Goal: Information Seeking & Learning: Find specific fact

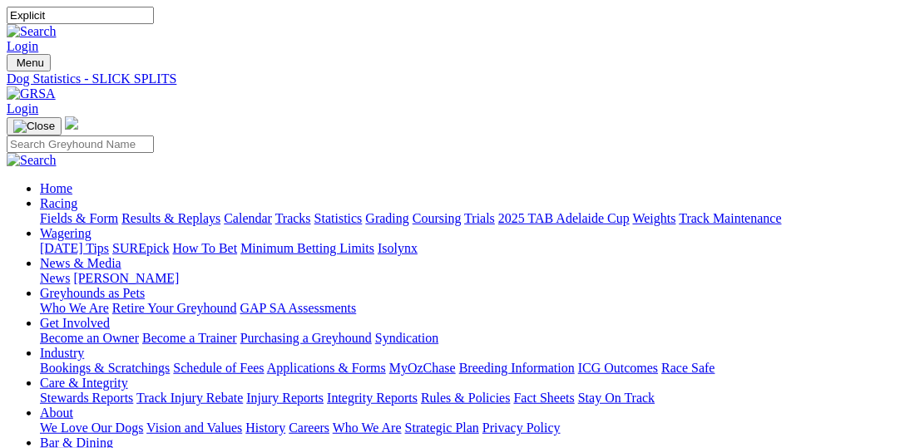
type input "Explicit"
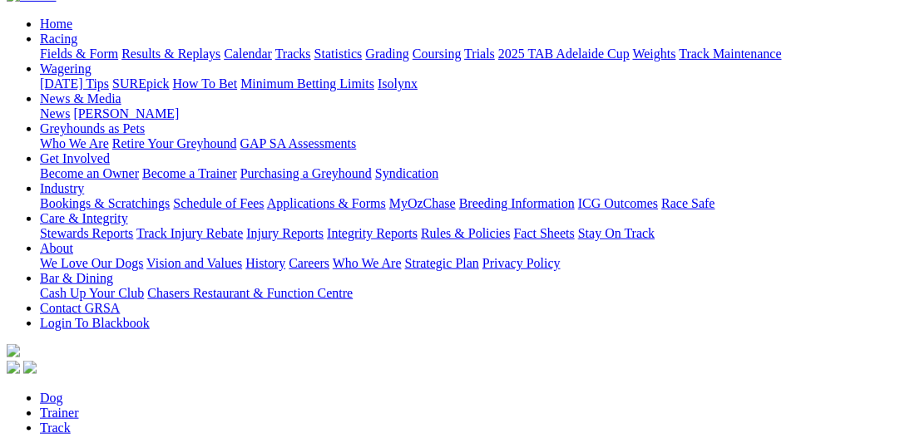
scroll to position [256, 0]
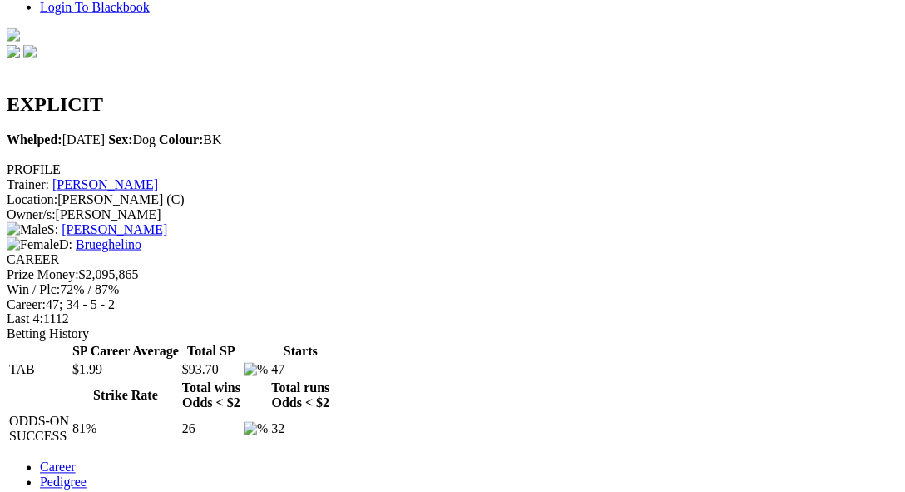
scroll to position [513, 0]
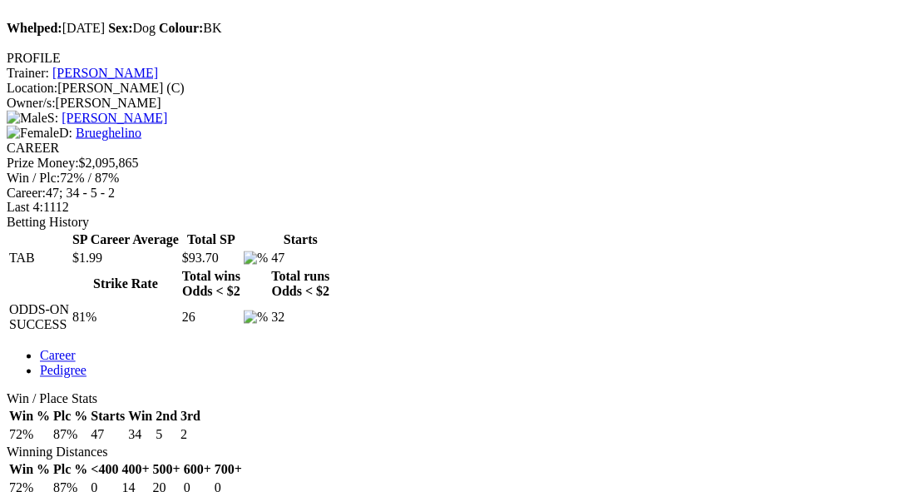
scroll to position [684, 0]
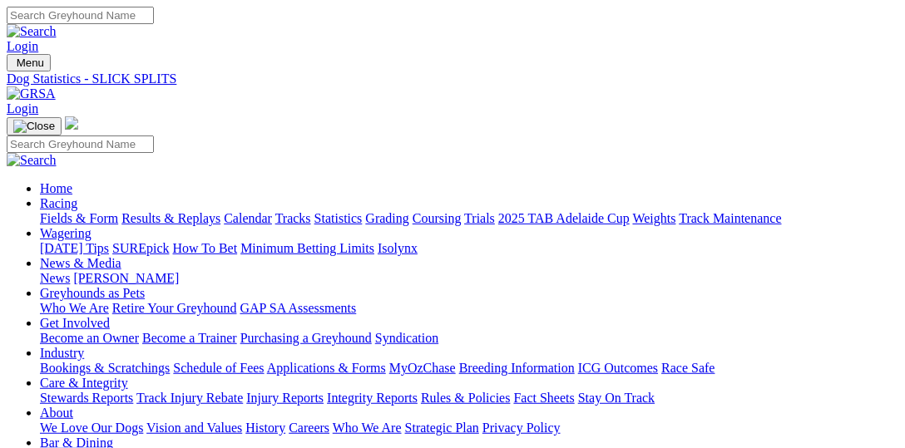
click at [73, 211] on link "Fields & Form" at bounding box center [79, 218] width 78 height 14
select select "VIC"
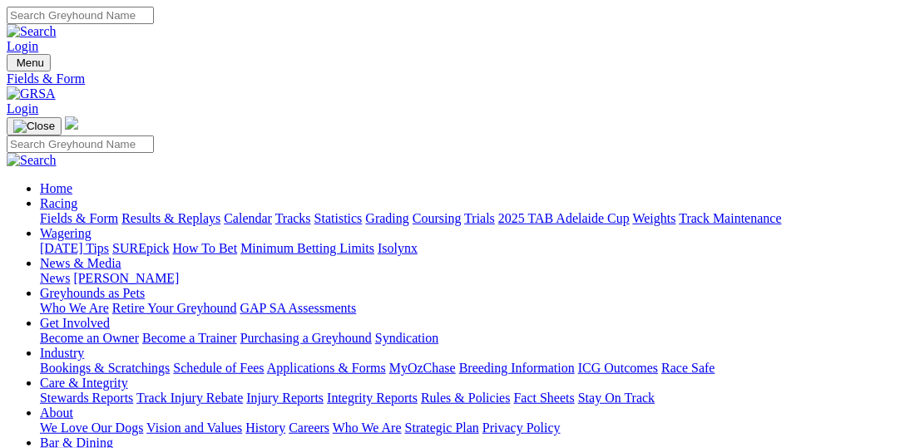
type input "Saturday, 2 Aug 2025"
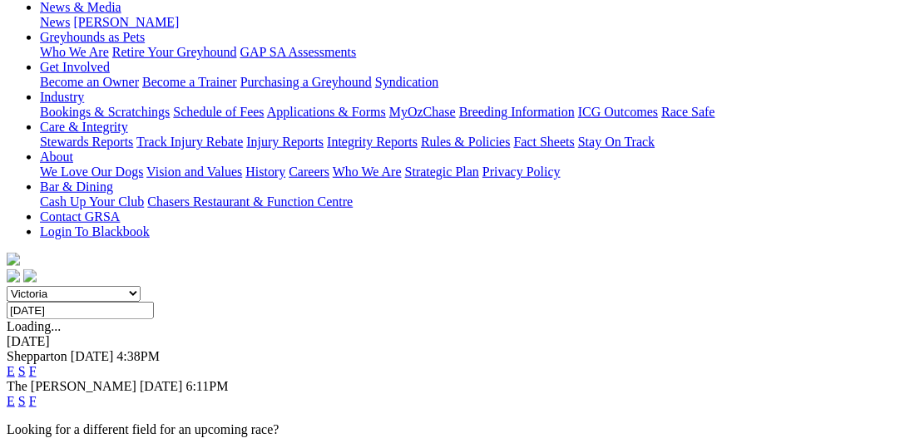
scroll to position [171, 0]
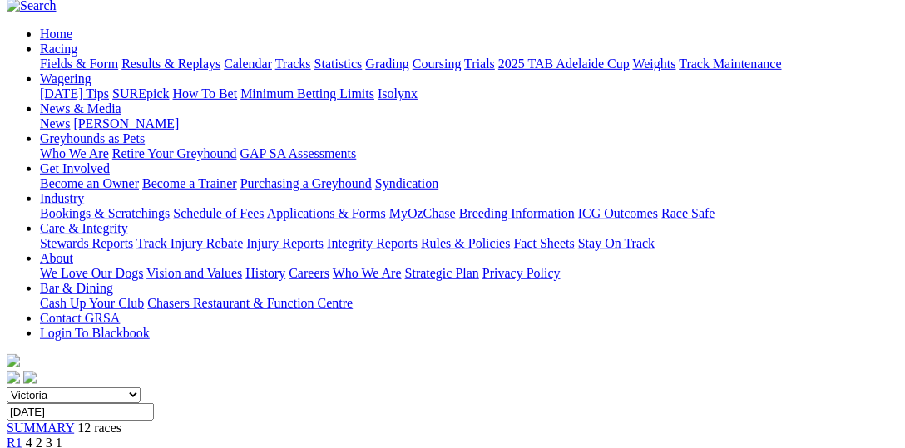
scroll to position [85, 0]
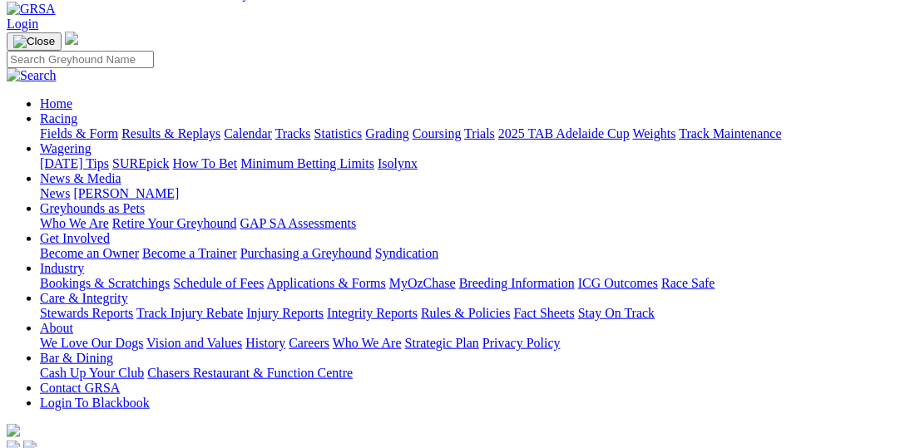
type input "[DATE]"
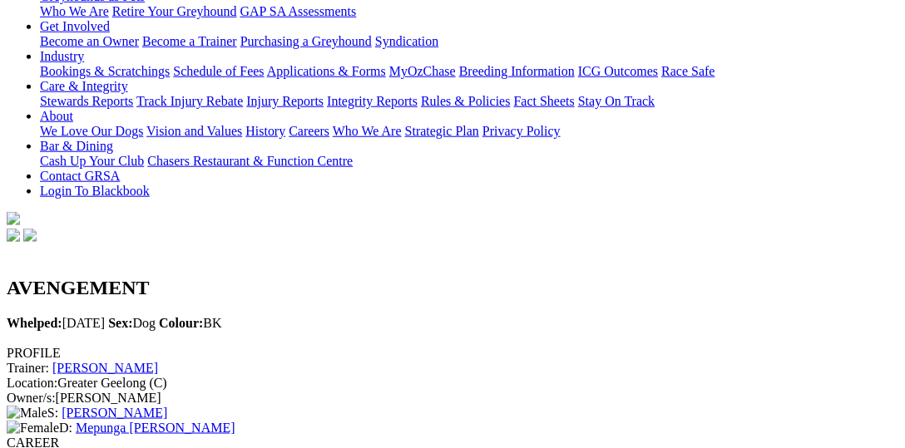
scroll to position [599, 0]
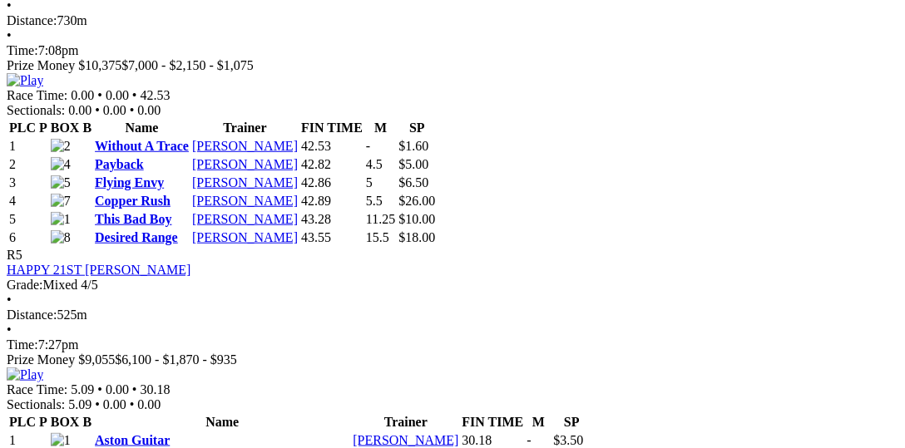
scroll to position [1711, 0]
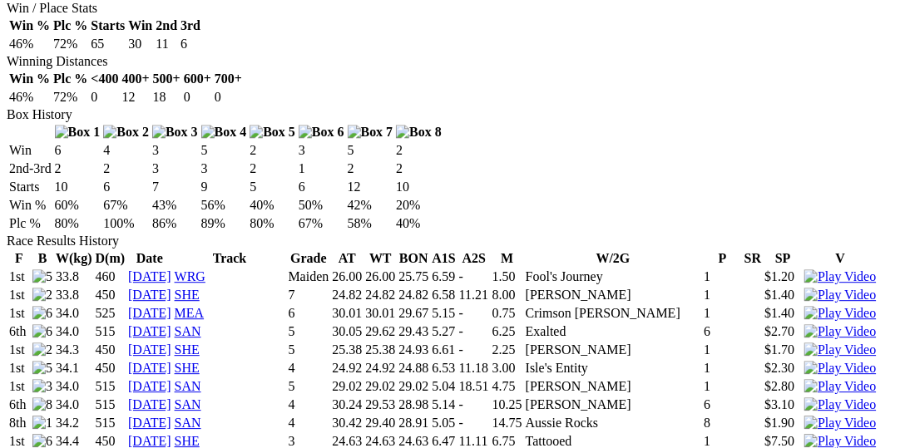
scroll to position [1027, 0]
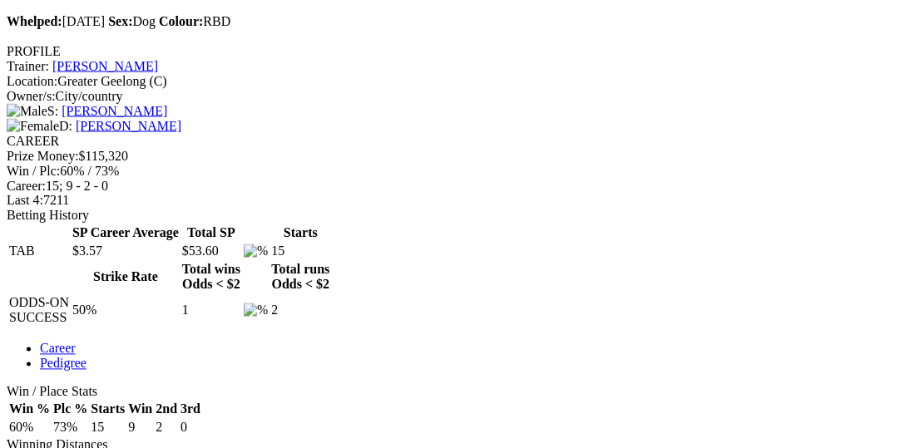
scroll to position [684, 0]
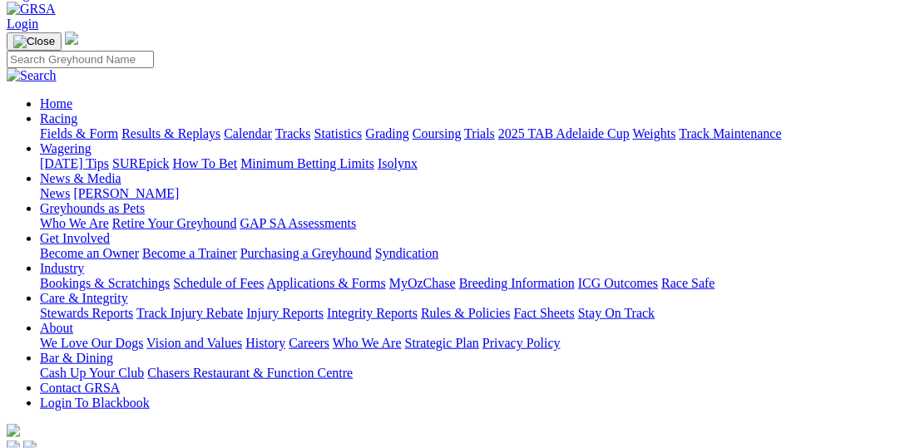
scroll to position [0, 0]
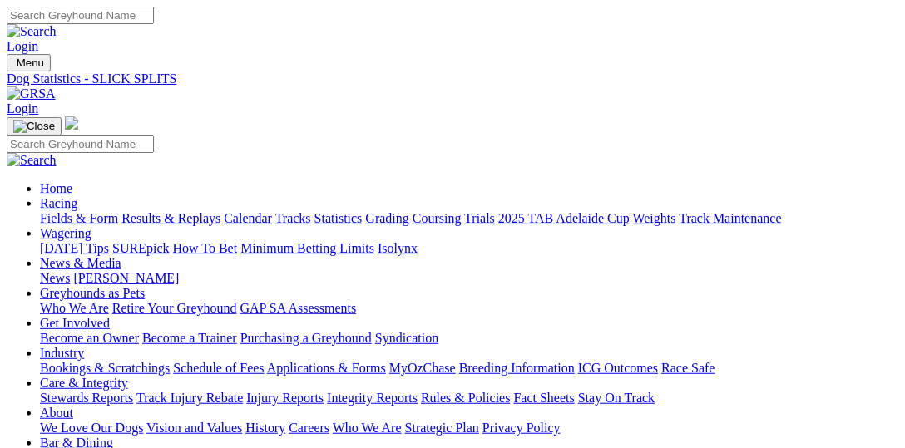
click at [311, 211] on link "Tracks" at bounding box center [293, 218] width 36 height 14
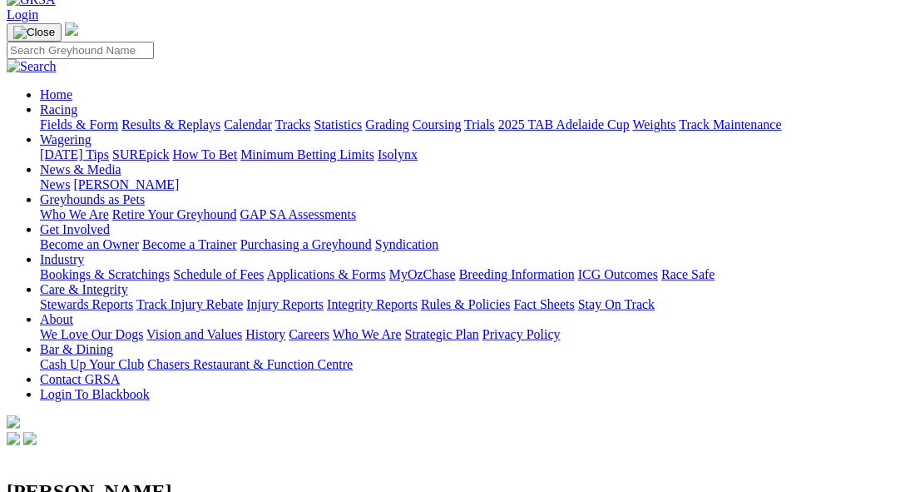
scroll to position [256, 0]
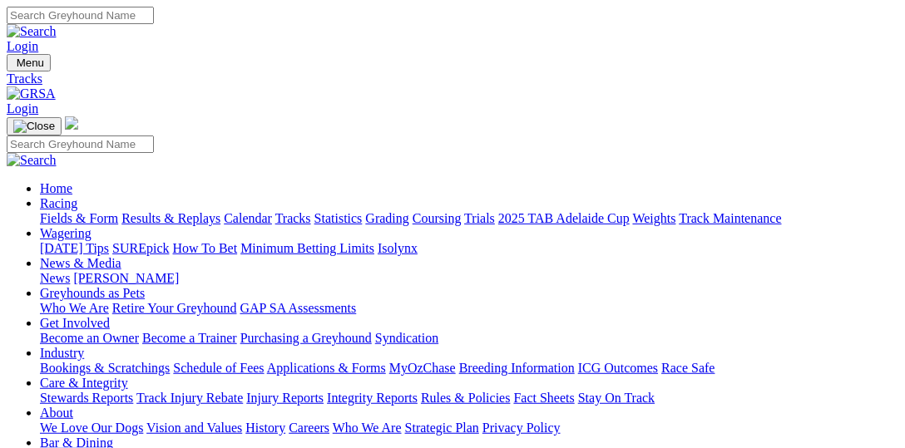
click at [92, 211] on link "Fields & Form" at bounding box center [79, 218] width 78 height 14
select select "VIC"
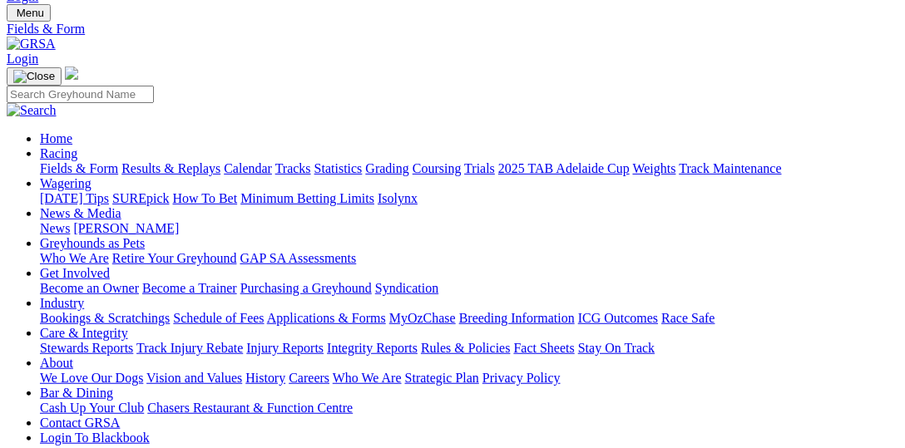
scroll to position [85, 0]
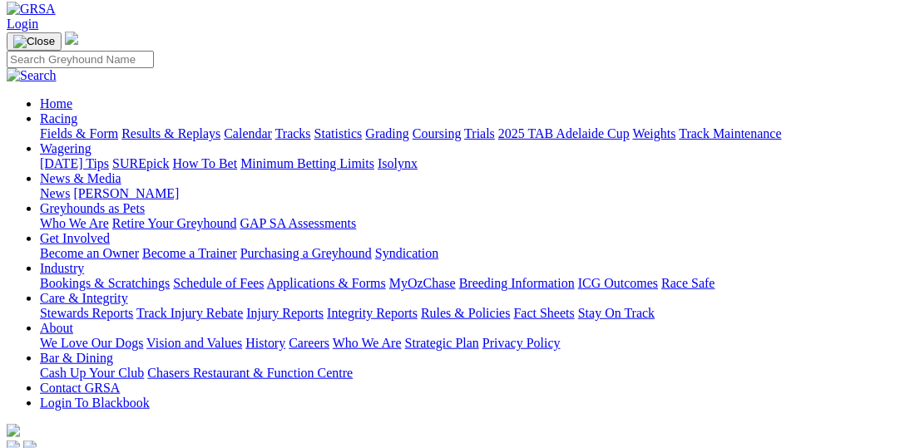
type input "Saturday, 2 Aug 2025"
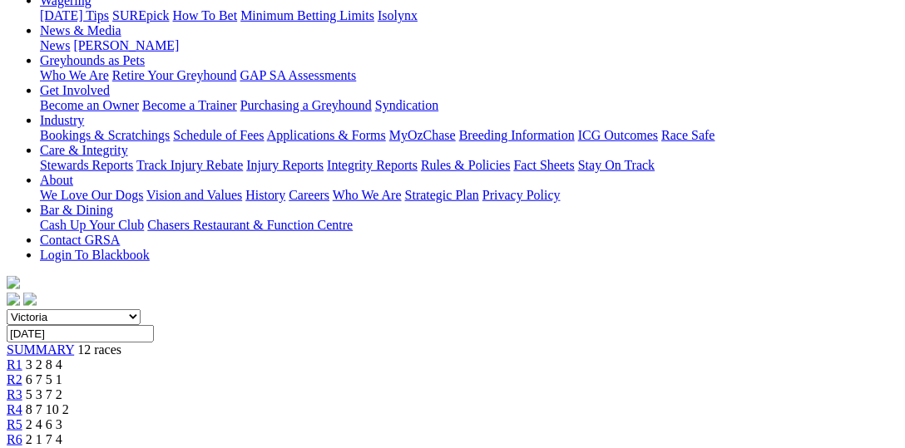
scroll to position [256, 0]
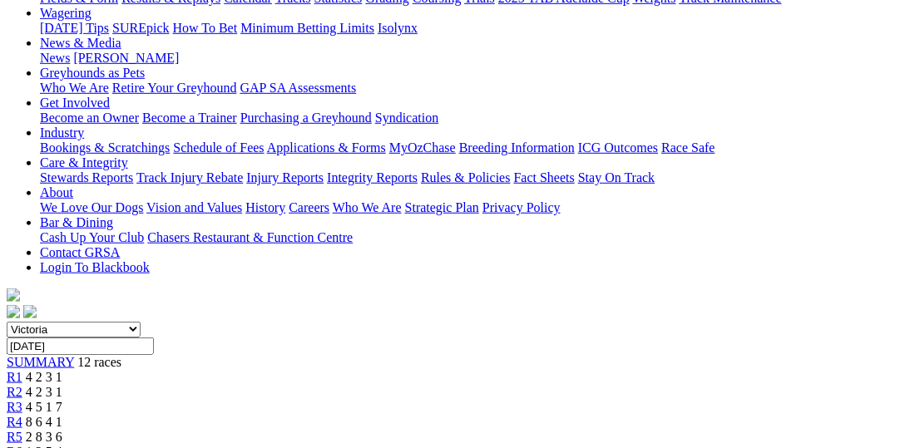
scroll to position [171, 0]
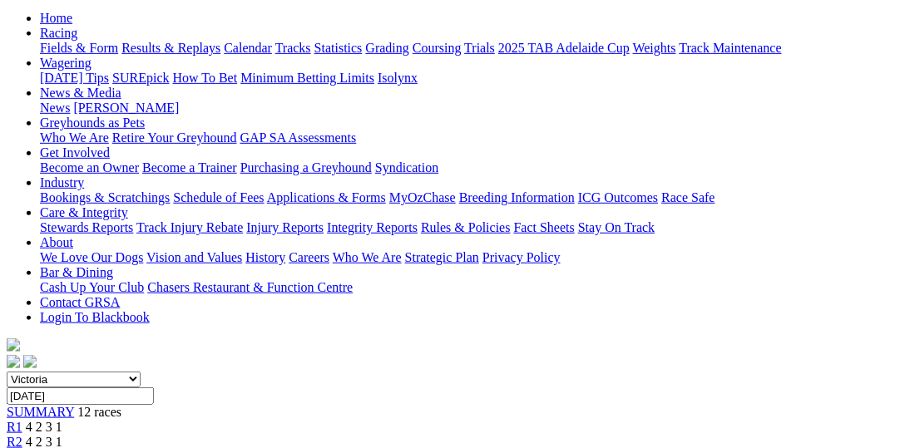
click at [154, 388] on input "Saturday, 2 Aug 2025" at bounding box center [80, 396] width 147 height 17
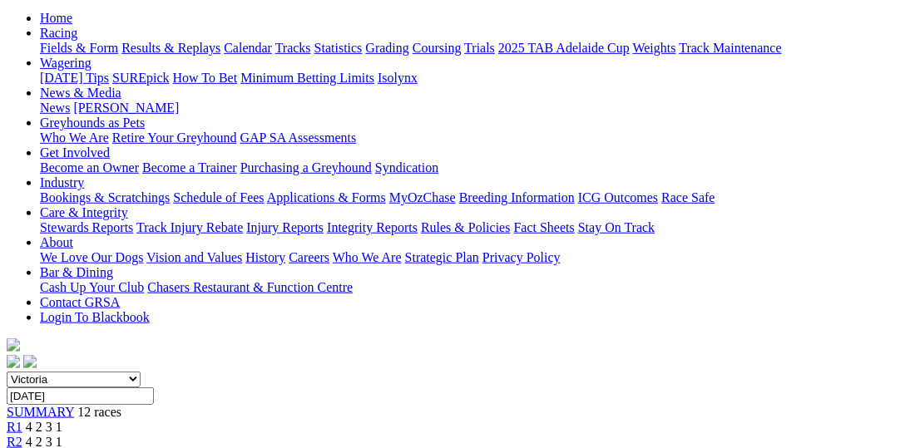
type input "Saturday, 26 Jul 2025"
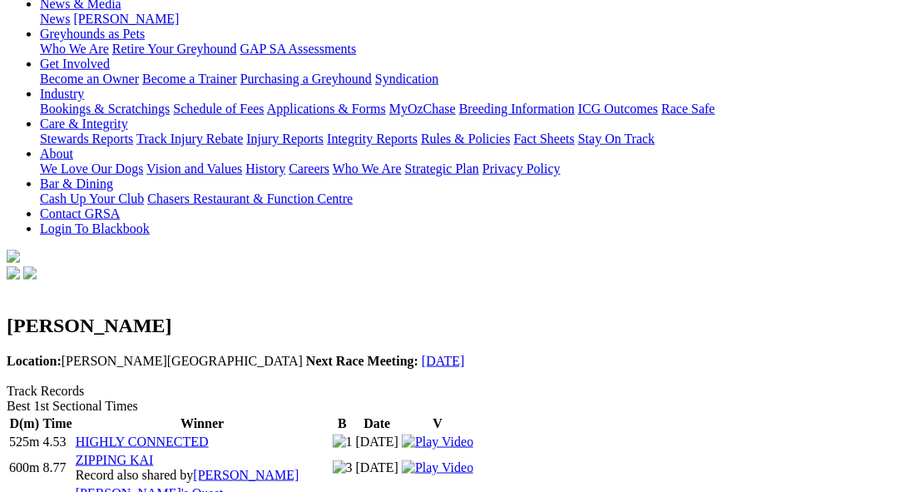
scroll to position [342, 0]
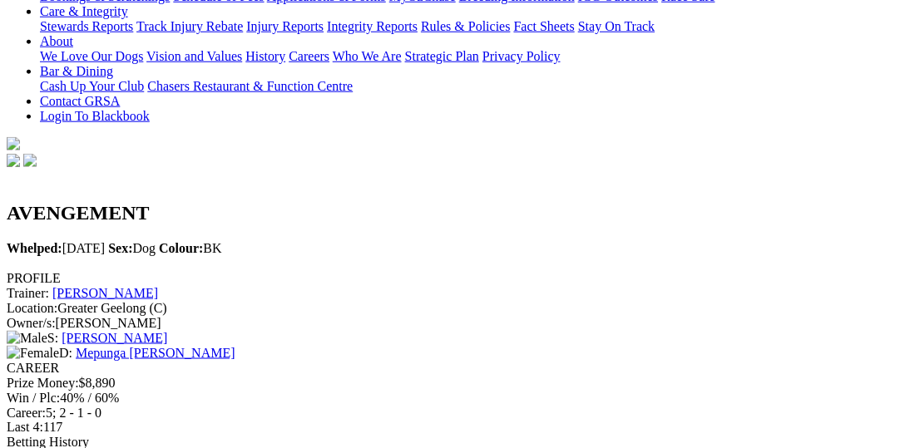
scroll to position [513, 0]
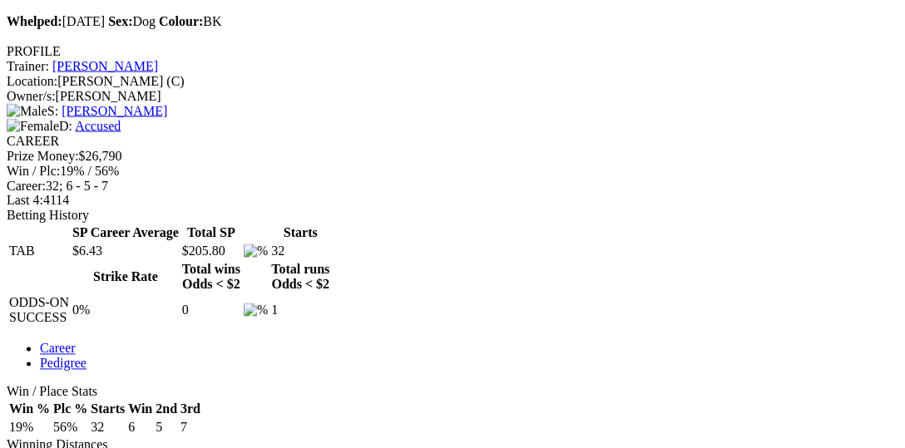
scroll to position [770, 0]
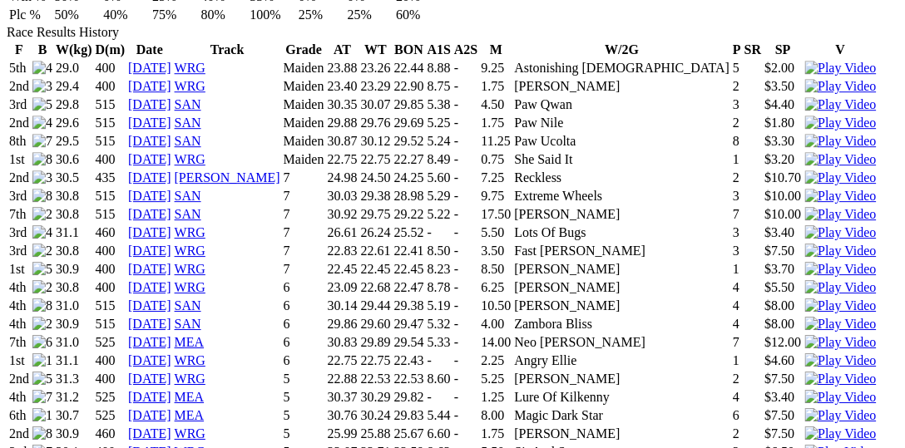
scroll to position [1198, 0]
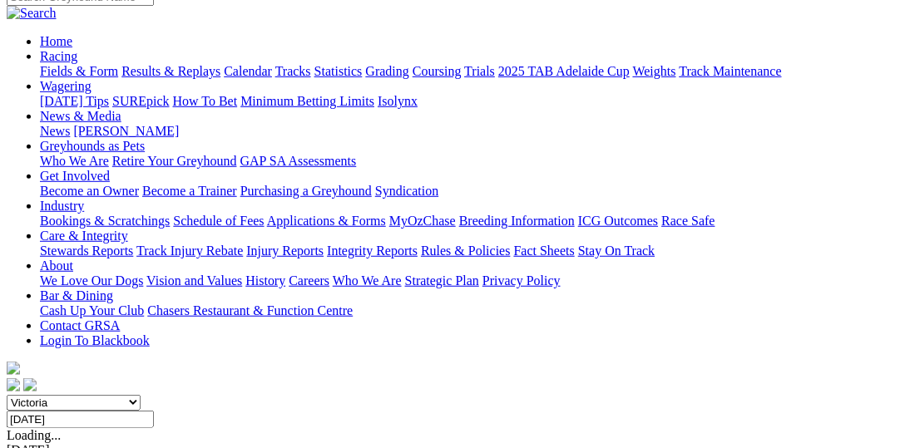
scroll to position [171, 0]
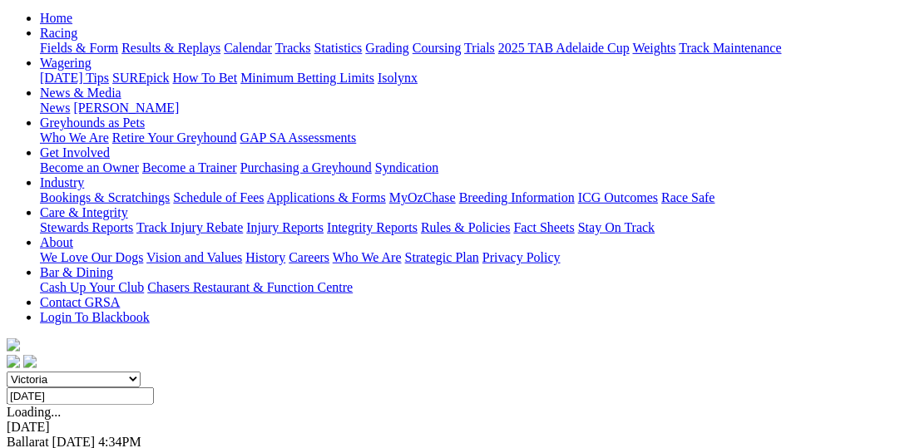
click at [154, 388] on input "[DATE]" at bounding box center [80, 396] width 147 height 17
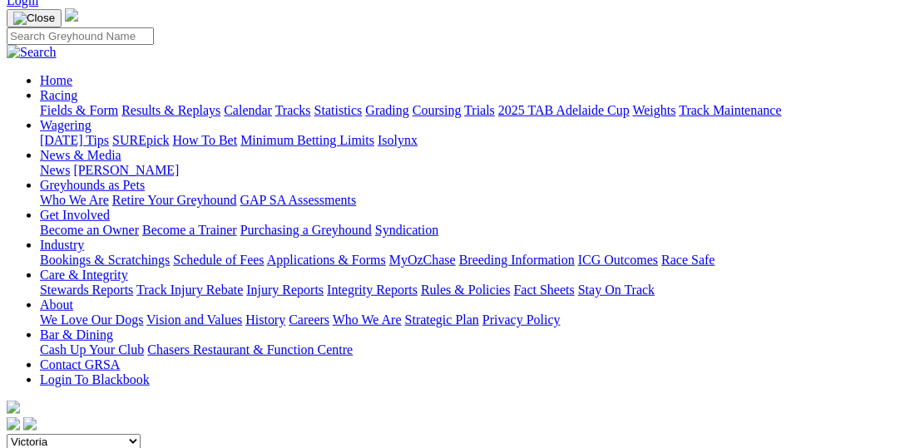
scroll to position [85, 0]
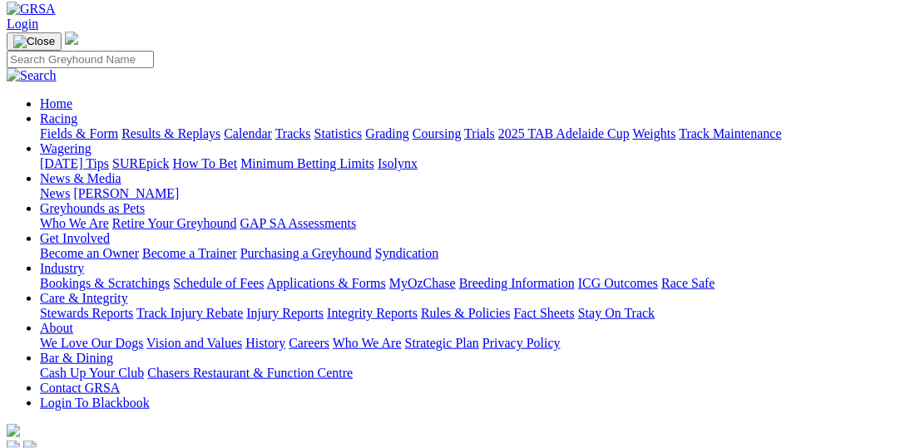
type input "Saturday, 16 Aug 2025"
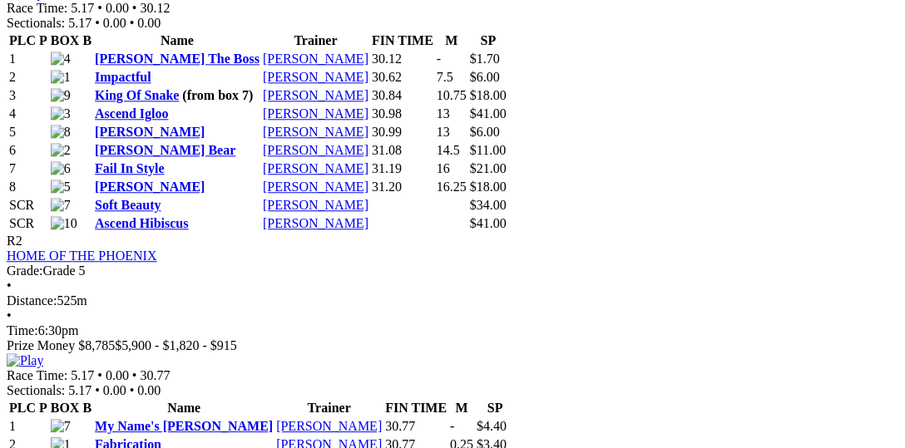
scroll to position [941, 0]
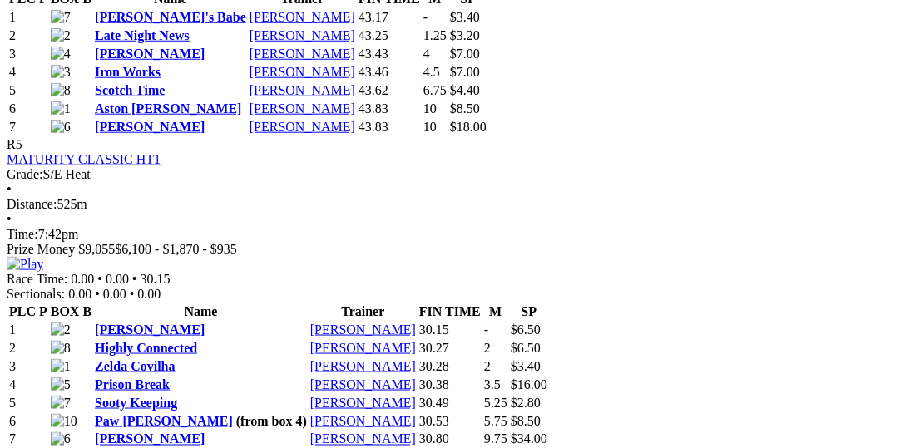
scroll to position [1968, 0]
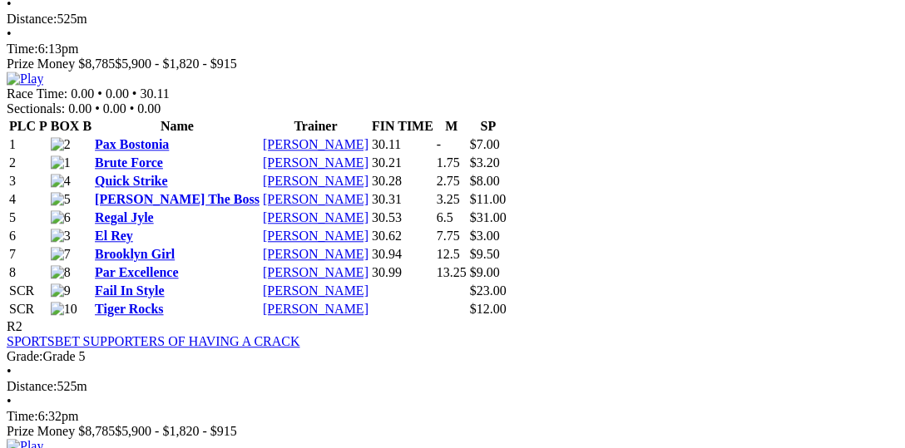
scroll to position [855, 0]
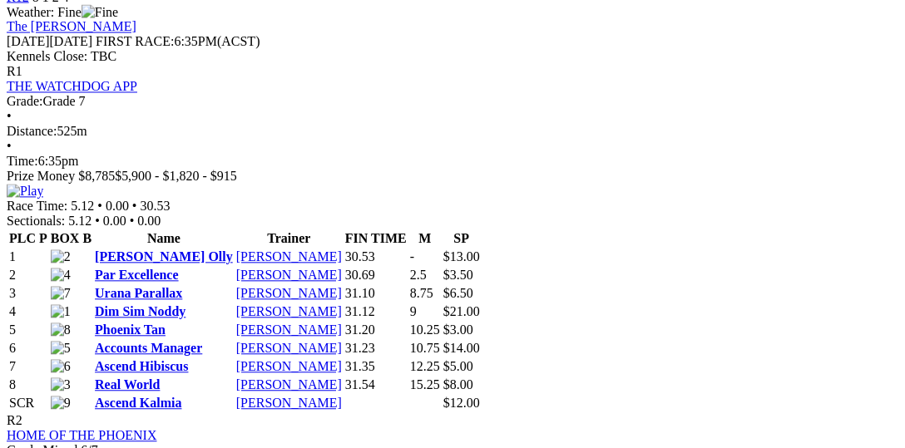
scroll to position [599, 0]
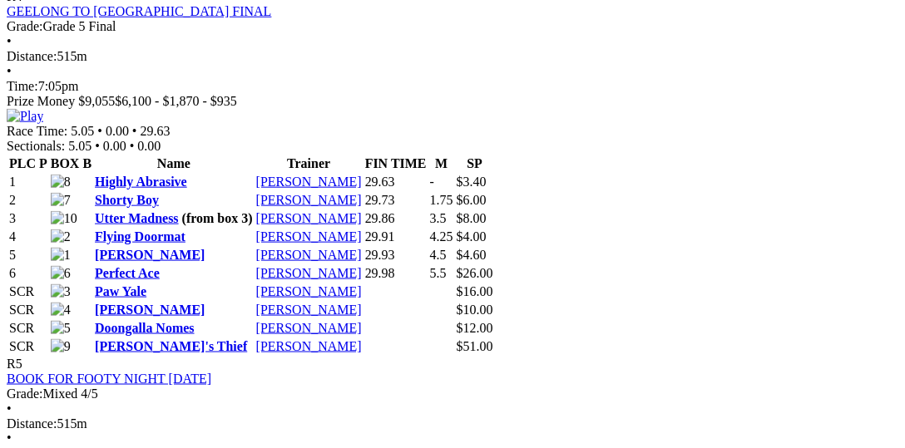
scroll to position [1968, 0]
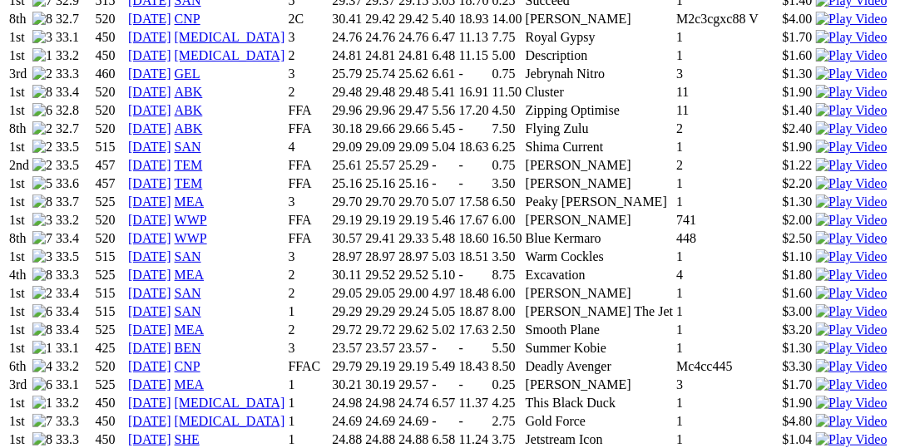
scroll to position [1626, 0]
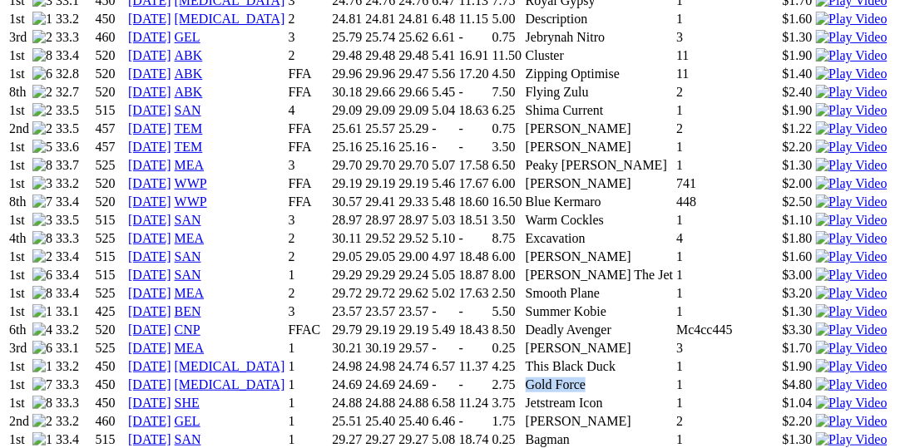
drag, startPoint x: 488, startPoint y: 156, endPoint x: 438, endPoint y: 161, distance: 49.3
click at [525, 377] on td "Gold Force" at bounding box center [599, 385] width 149 height 17
copy td "Gold Force"
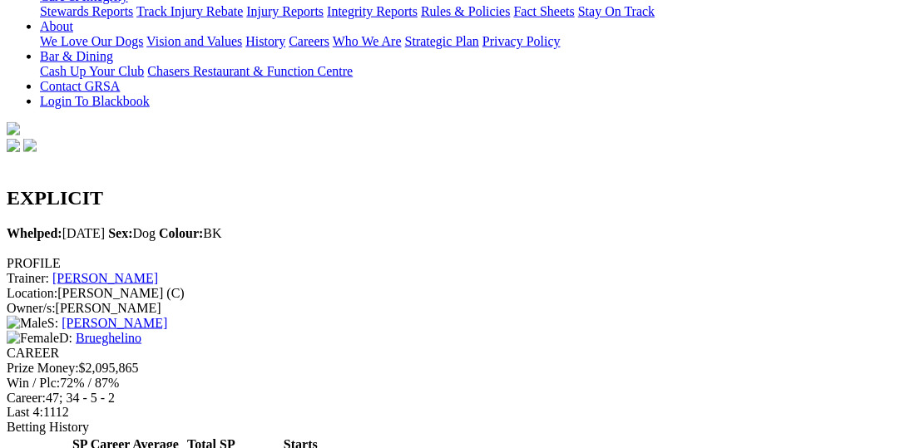
scroll to position [0, 0]
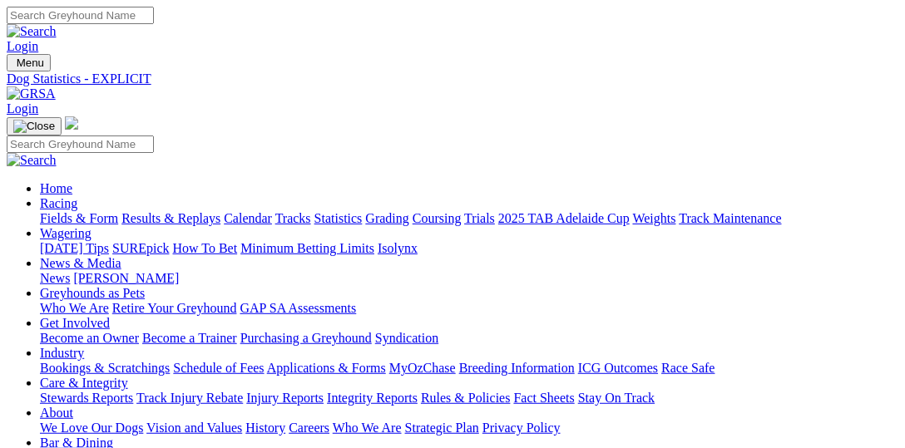
click at [154, 20] on input "Search" at bounding box center [80, 15] width 147 height 17
paste input "Gold Force"
type input "Gold Force"
click at [57, 24] on img at bounding box center [32, 31] width 50 height 15
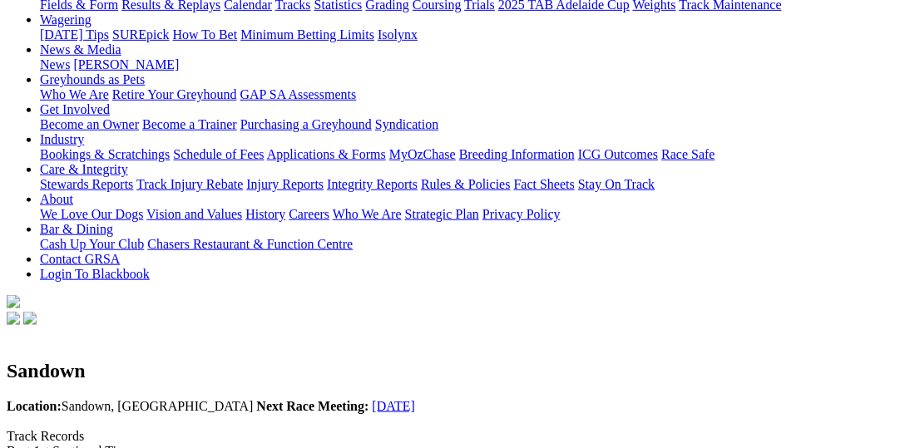
scroll to position [342, 0]
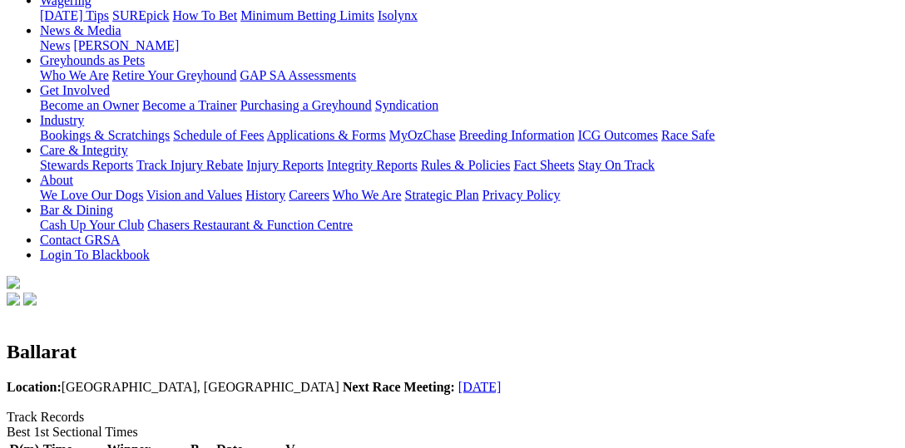
scroll to position [256, 0]
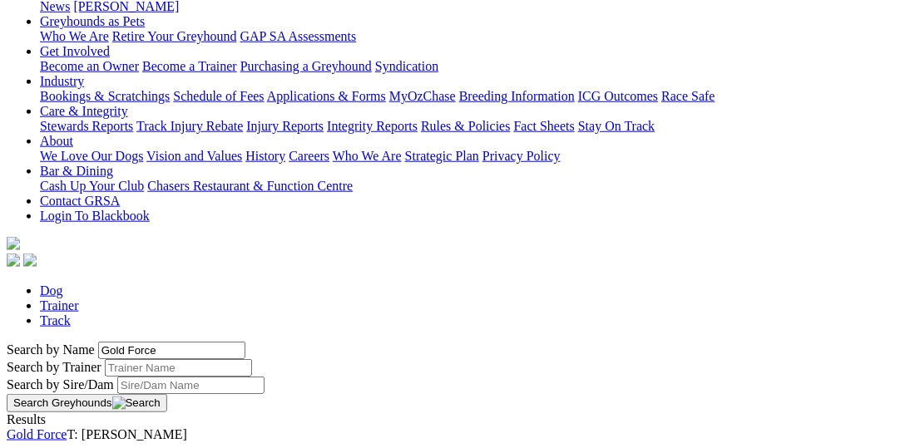
scroll to position [342, 0]
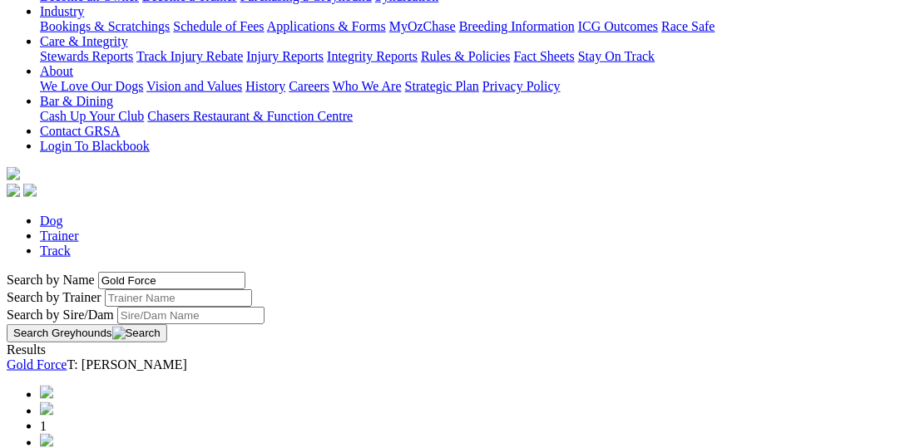
click at [67, 358] on link "Gold Force" at bounding box center [37, 365] width 60 height 14
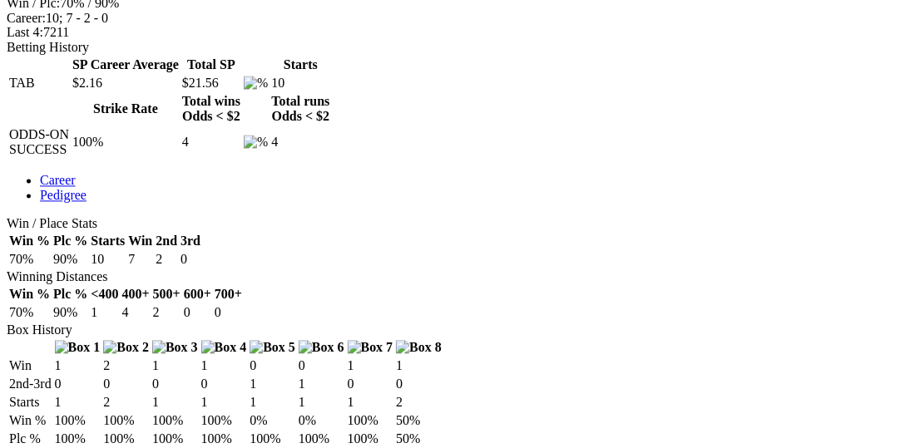
scroll to position [684, 0]
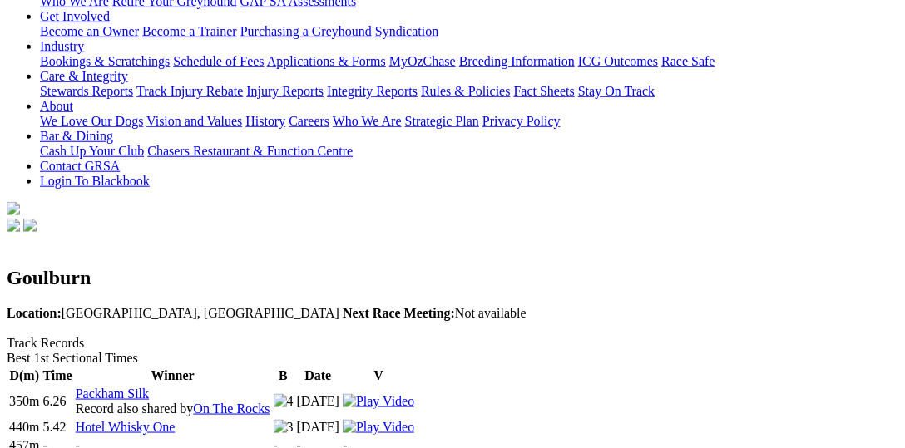
scroll to position [342, 0]
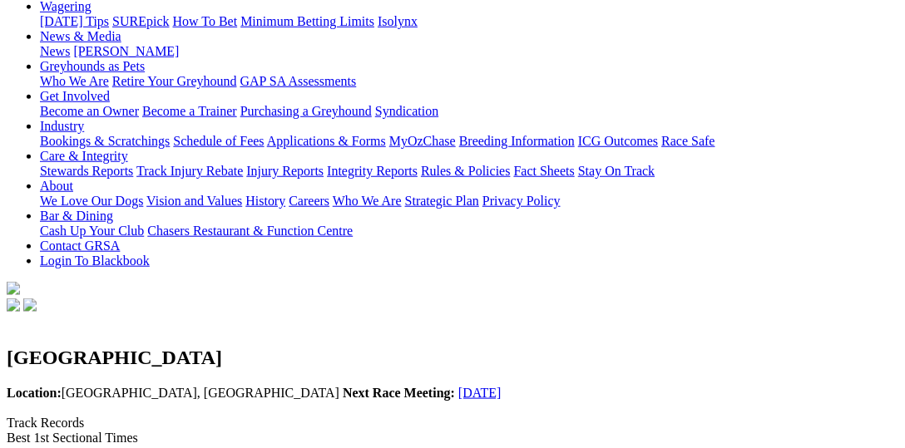
scroll to position [342, 0]
